Goal: Contribute content

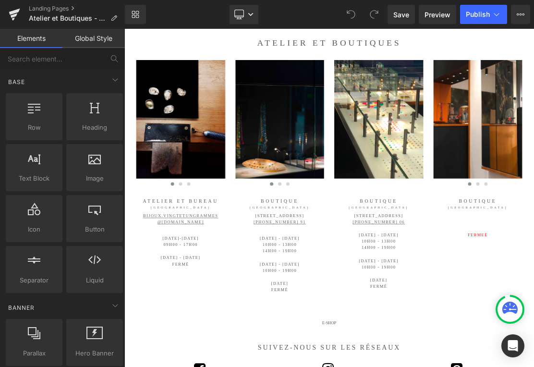
scroll to position [39, 0]
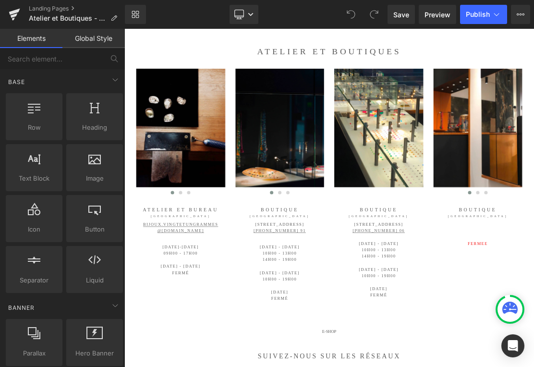
click at [241, 10] on icon at bounding box center [238, 13] width 9 height 7
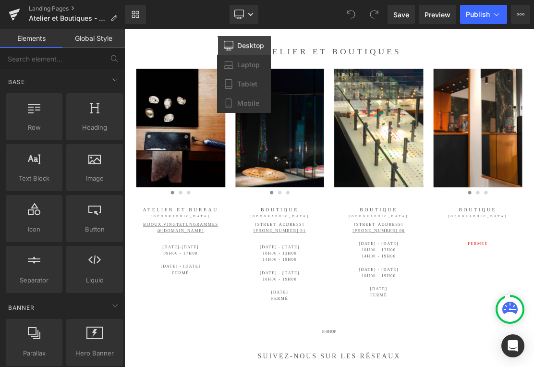
click at [245, 99] on span "Mobile" at bounding box center [248, 103] width 22 height 9
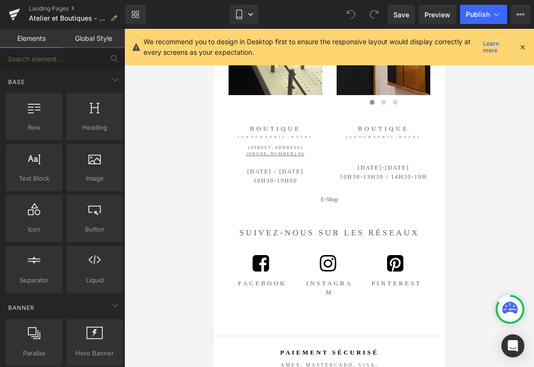
scroll to position [382, 0]
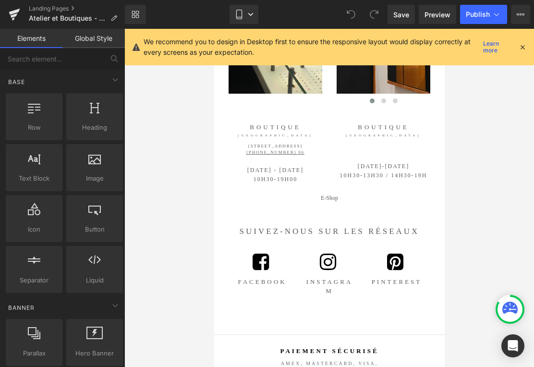
click at [398, 172] on div "[DATE]-[DATE] 10H30-13H30 / 14H30-19H Text Block" at bounding box center [383, 171] width 94 height 18
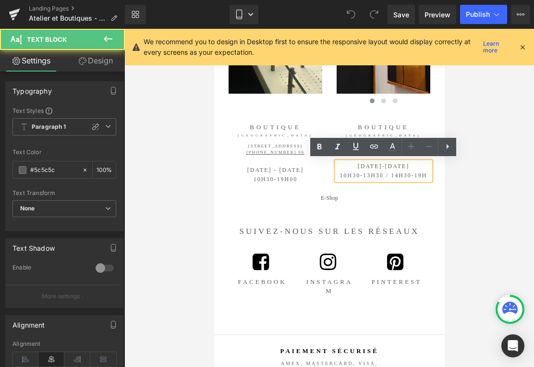
click at [391, 165] on span "[DATE]-[DATE]" at bounding box center [382, 166] width 51 height 7
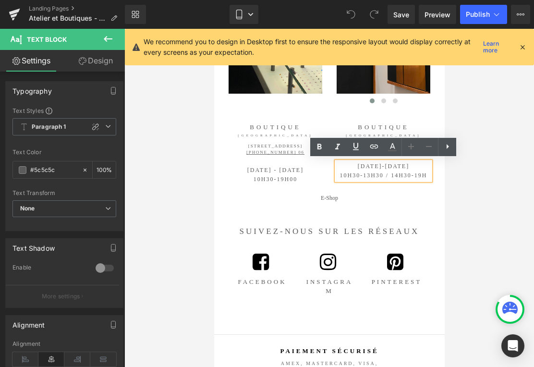
click at [377, 176] on span "10H30-13H30 / 14H30-19H" at bounding box center [383, 175] width 87 height 7
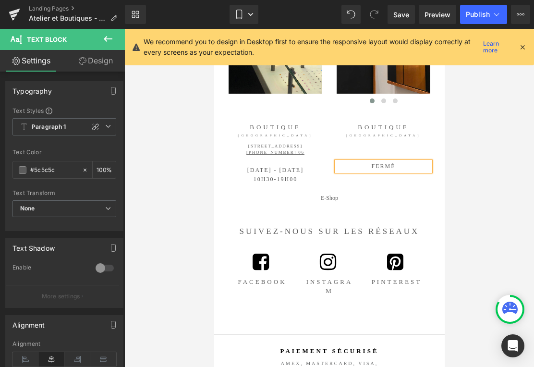
click at [482, 19] on button "Publish" at bounding box center [483, 14] width 47 height 19
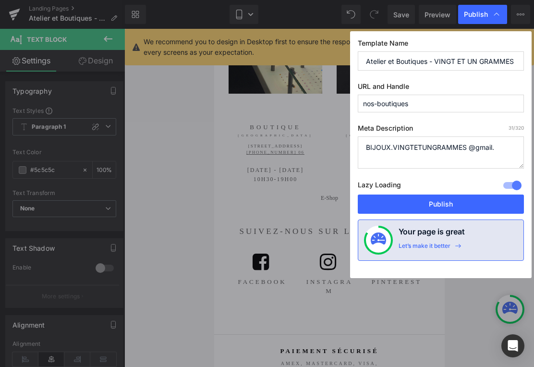
click at [478, 202] on button "Publish" at bounding box center [441, 204] width 166 height 19
